Goal: Find specific page/section: Find specific page/section

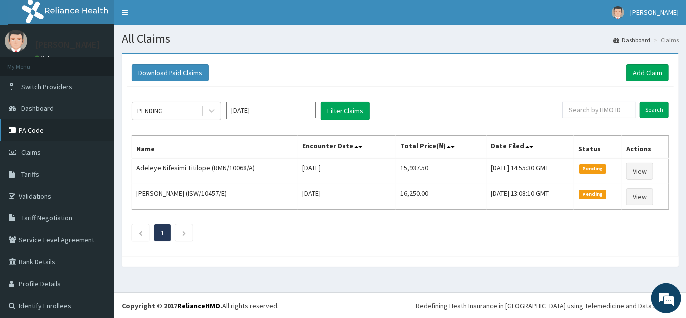
click at [28, 133] on link "PA Code" at bounding box center [57, 130] width 114 height 22
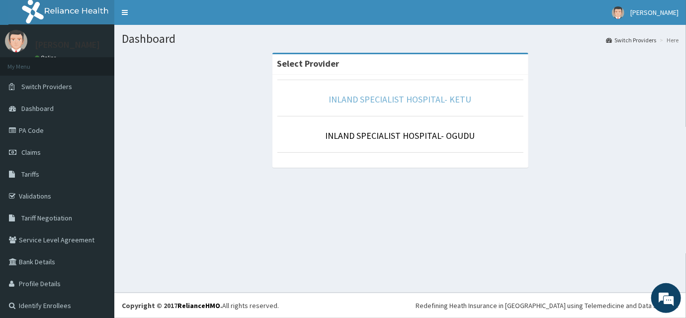
click at [407, 99] on link "INLAND SPECIALIST HOSPITAL- KETU" at bounding box center [400, 98] width 143 height 11
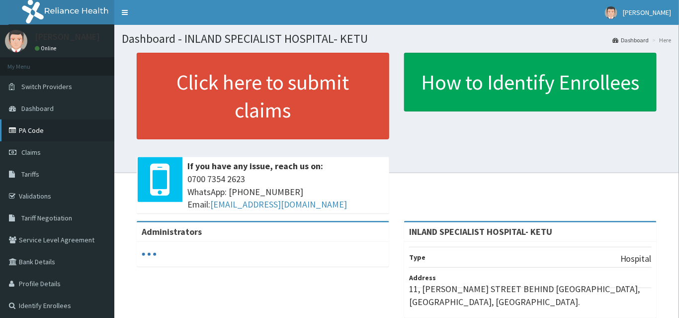
click at [30, 135] on link "PA Code" at bounding box center [57, 130] width 114 height 22
